Goal: Obtain resource: Download file/media

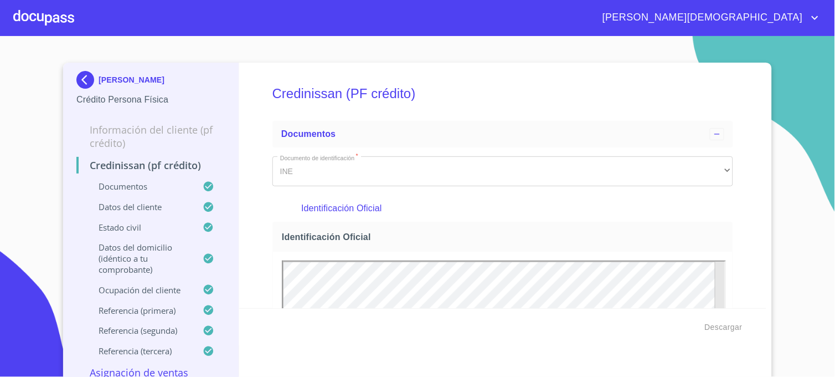
click at [70, 74] on div "[PERSON_NAME] Crédito Persona Física Información del cliente (PF crédito) Credi…" at bounding box center [151, 223] width 176 height 320
click at [86, 76] on img at bounding box center [87, 80] width 22 height 18
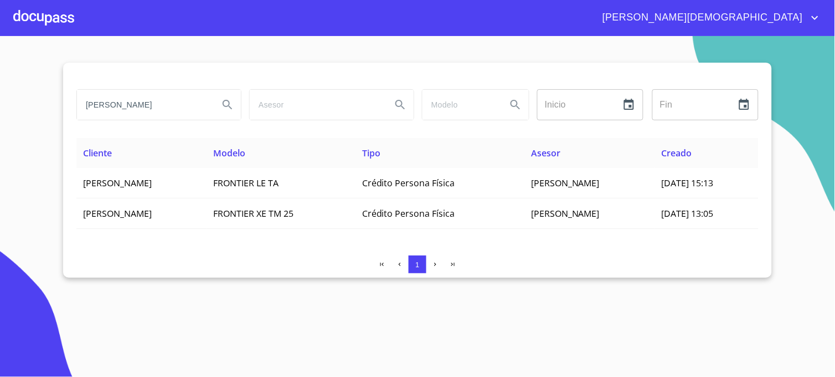
drag, startPoint x: 173, startPoint y: 104, endPoint x: 62, endPoint y: 109, distance: 110.9
click at [62, 109] on section "[PERSON_NAME] Inicio ​ Fin ​ Cliente Modelo Tipo Asesor Creado [PERSON_NAME] FR…" at bounding box center [417, 206] width 835 height 341
click at [107, 106] on input "[PERSON_NAME]" at bounding box center [143, 105] width 133 height 30
type input "[PERSON_NAME]"
click at [227, 100] on icon "Search" at bounding box center [227, 104] width 13 height 13
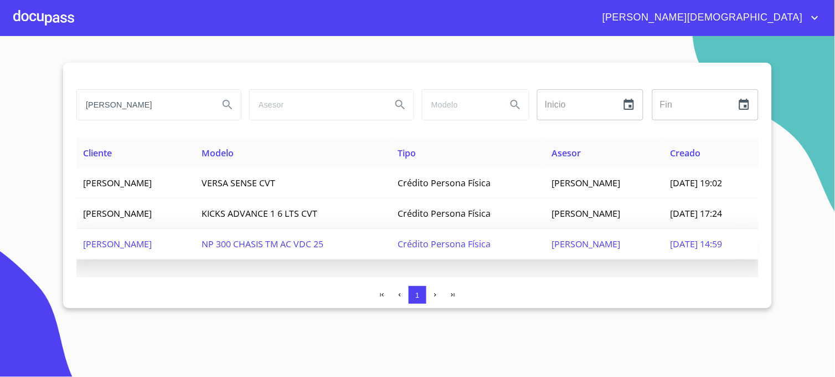
click at [706, 238] on span "[DATE] 14:59" at bounding box center [697, 244] width 52 height 12
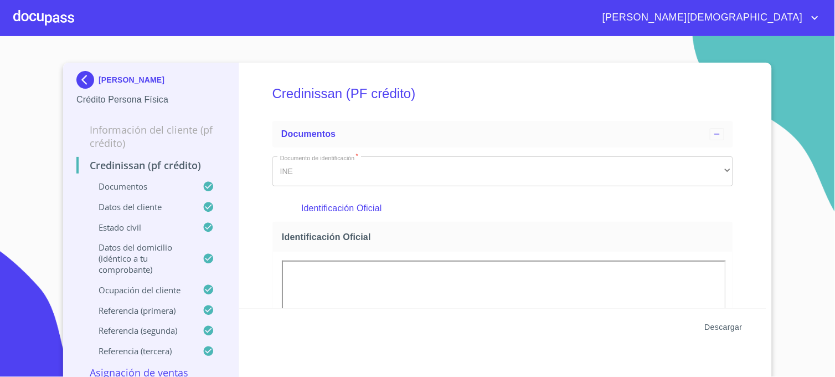
click at [726, 327] on span "Descargar" at bounding box center [724, 327] width 38 height 14
